Goal: Task Accomplishment & Management: Complete application form

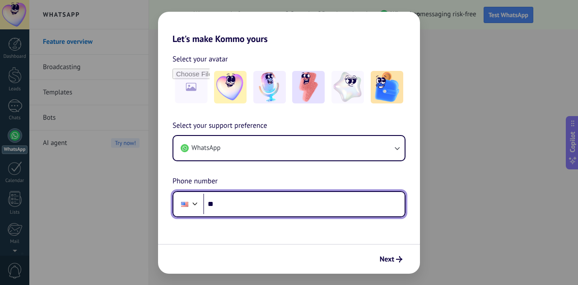
click at [193, 203] on div at bounding box center [195, 202] width 11 height 11
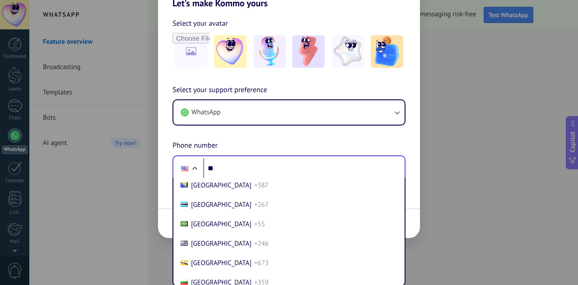
scroll to position [457, 0]
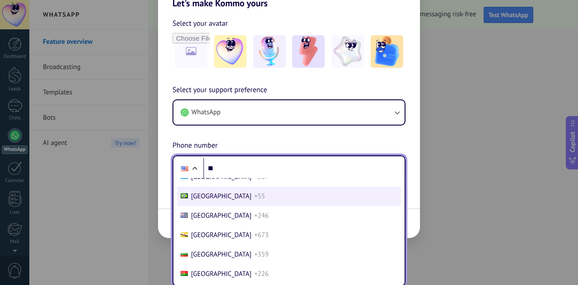
click at [199, 195] on span "[GEOGRAPHIC_DATA]" at bounding box center [221, 196] width 60 height 9
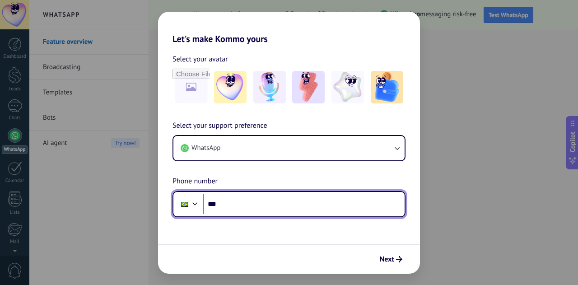
scroll to position [0, 0]
click at [232, 199] on input "***" at bounding box center [303, 204] width 201 height 21
type input "**********"
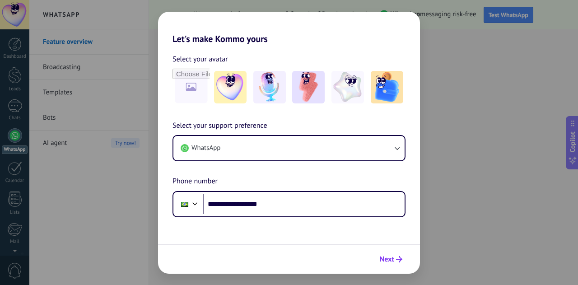
click at [395, 259] on span "Next" at bounding box center [390, 259] width 23 height 6
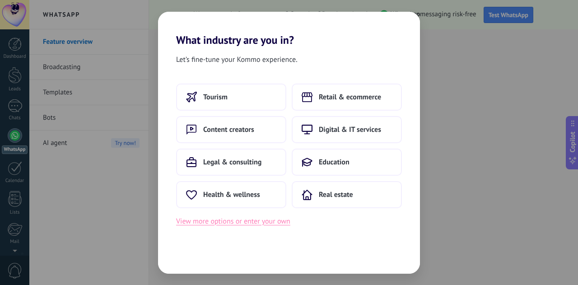
click at [259, 218] on button "View more options or enter your own" at bounding box center [233, 221] width 114 height 12
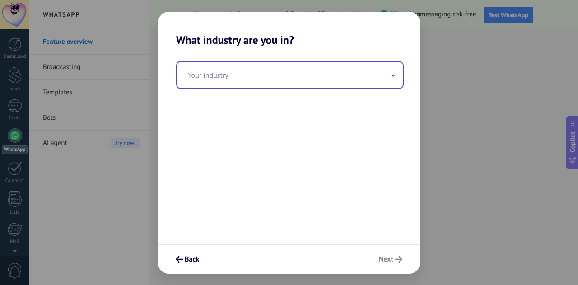
click at [211, 74] on input "text" at bounding box center [290, 75] width 226 height 26
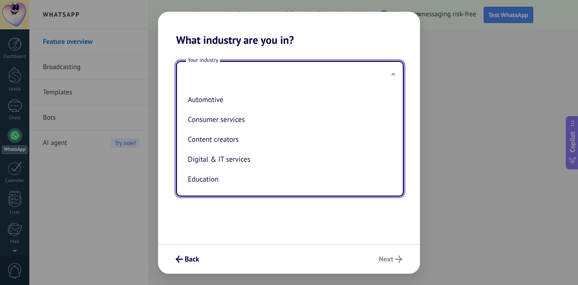
click at [398, 41] on h2 "What industry are you in?" at bounding box center [289, 29] width 262 height 35
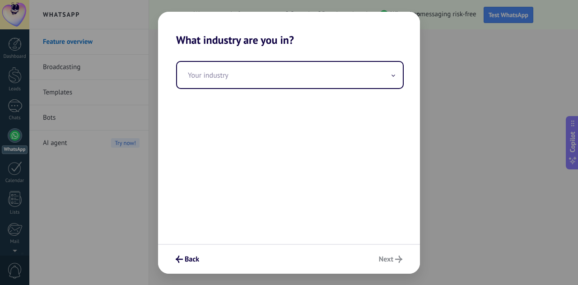
click at [393, 263] on div "Back Next" at bounding box center [289, 259] width 262 height 30
click at [391, 256] on div "Back Next" at bounding box center [289, 259] width 262 height 30
click at [475, 247] on div "What industry are you in? Your industry Back Next" at bounding box center [289, 142] width 578 height 285
